Goal: Information Seeking & Learning: Learn about a topic

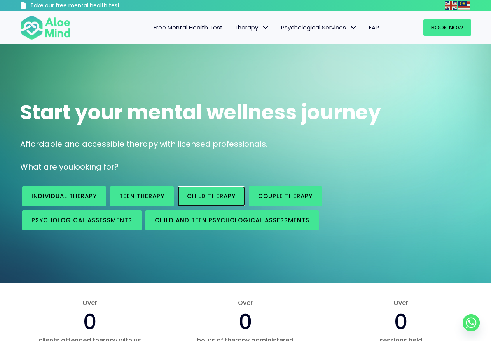
click at [220, 195] on span "Child Therapy" at bounding box center [211, 196] width 49 height 8
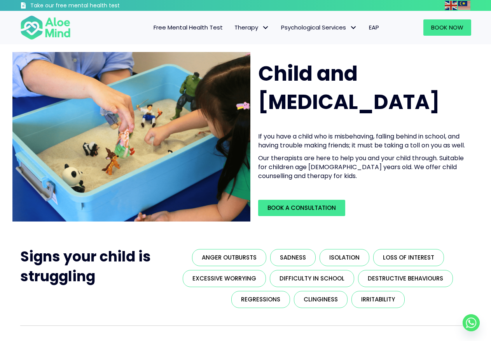
click at [210, 26] on span "Free Mental Health Test" at bounding box center [187, 27] width 69 height 8
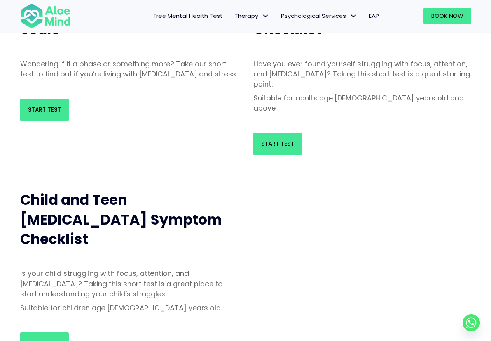
scroll to position [194, 0]
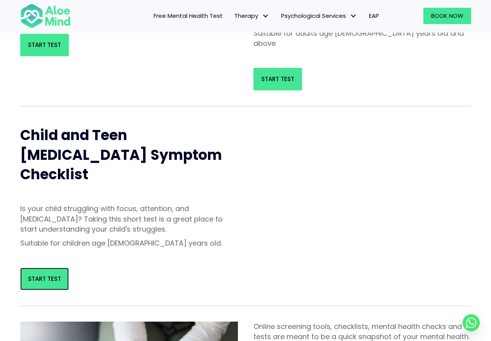
click at [37, 268] on link "Start Test" at bounding box center [44, 279] width 49 height 23
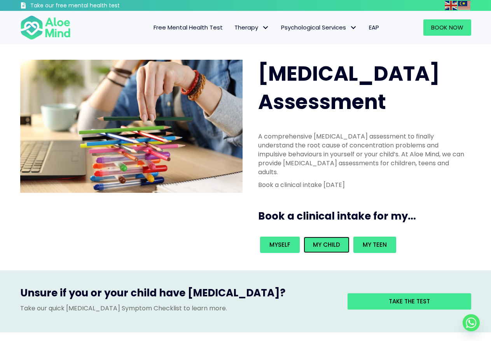
click at [321, 241] on span "My child" at bounding box center [326, 245] width 27 height 8
